Goal: Browse casually

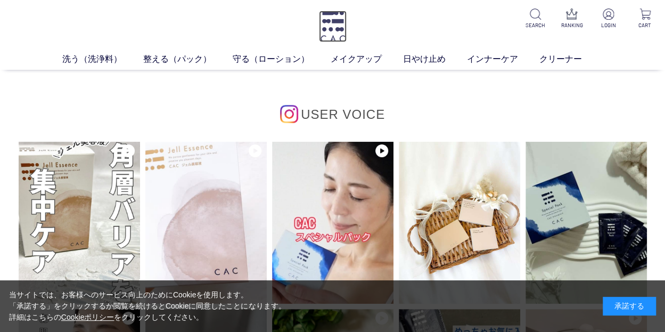
click at [325, 19] on img at bounding box center [333, 26] width 28 height 31
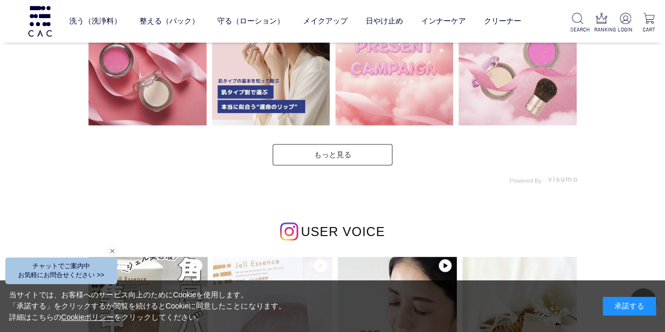
scroll to position [2746, 0]
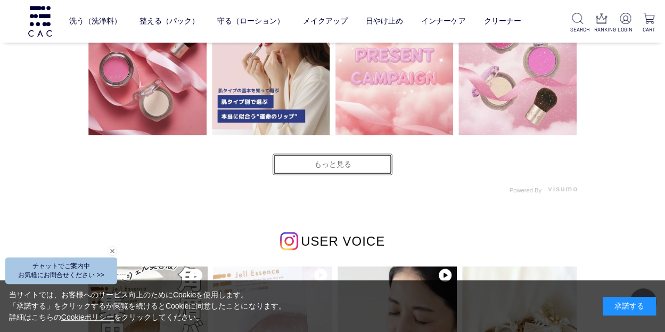
click at [313, 165] on link "もっと見る" at bounding box center [333, 163] width 120 height 21
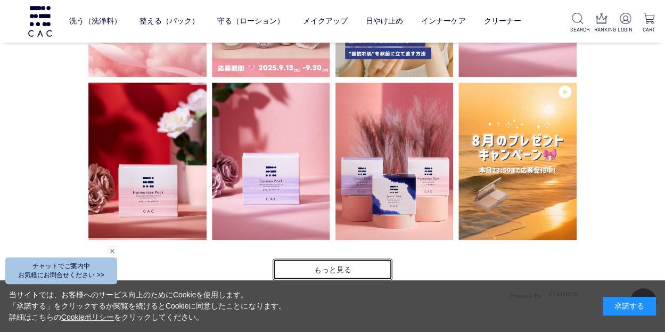
scroll to position [2969, 0]
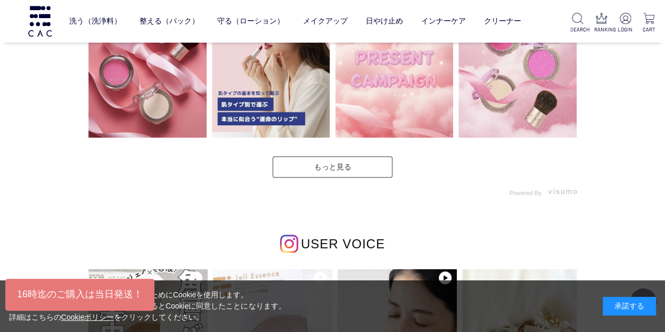
scroll to position [2745, 0]
